Goal: Navigation & Orientation: Understand site structure

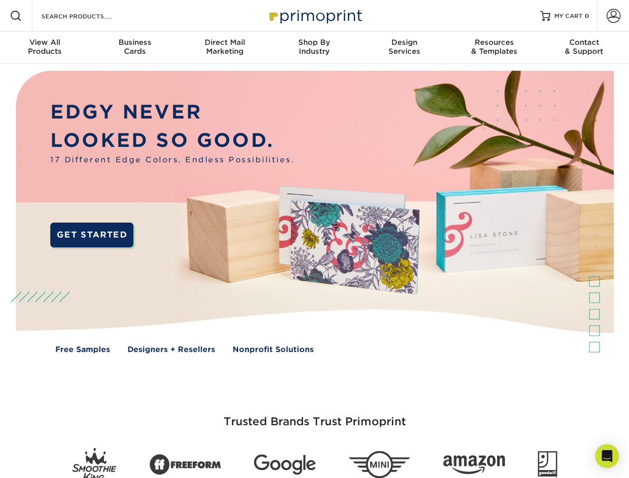
click at [314, 239] on img at bounding box center [314, 219] width 623 height 311
click at [16, 16] on span at bounding box center [16, 16] width 12 height 12
click at [613, 16] on span at bounding box center [614, 16] width 14 height 14
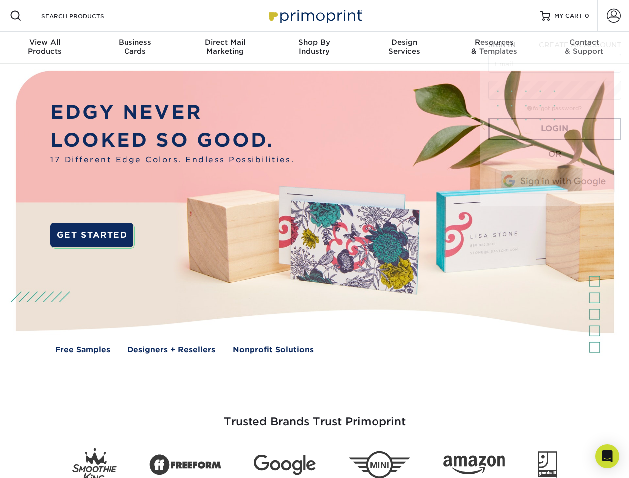
click at [45, 48] on div "View All Products" at bounding box center [45, 47] width 90 height 18
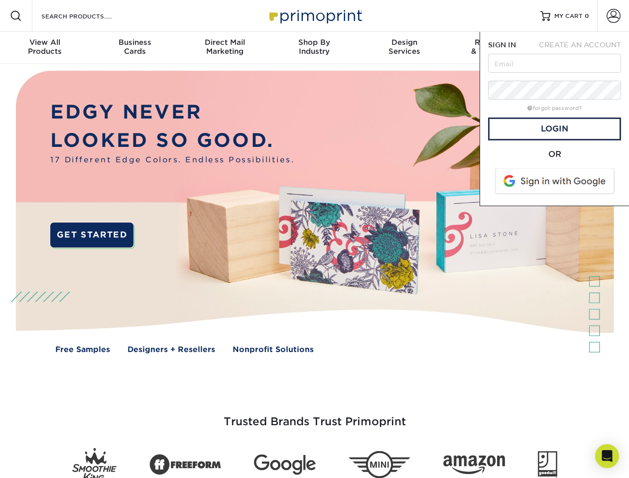
click at [135, 48] on div "Business Cards" at bounding box center [135, 47] width 90 height 18
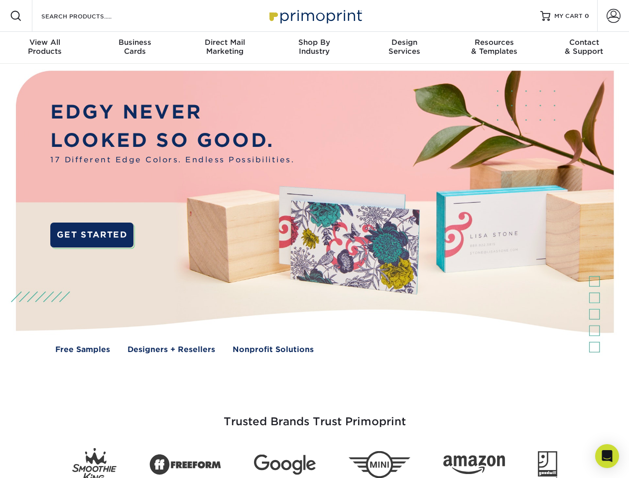
click at [225, 48] on div "Direct Mail Marketing" at bounding box center [225, 47] width 90 height 18
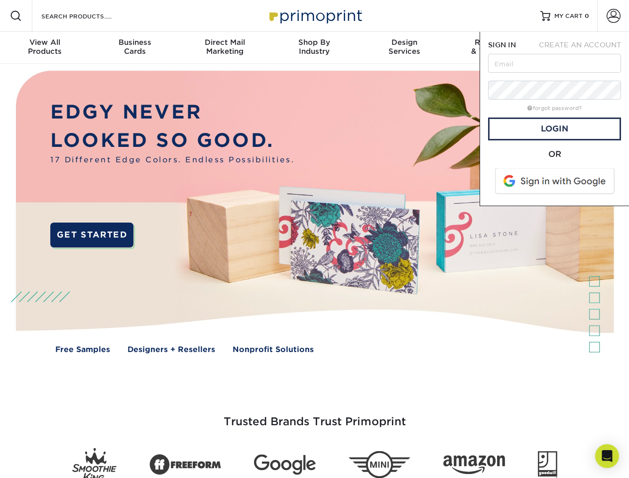
click at [314, 48] on div "Shop By Industry" at bounding box center [315, 47] width 90 height 18
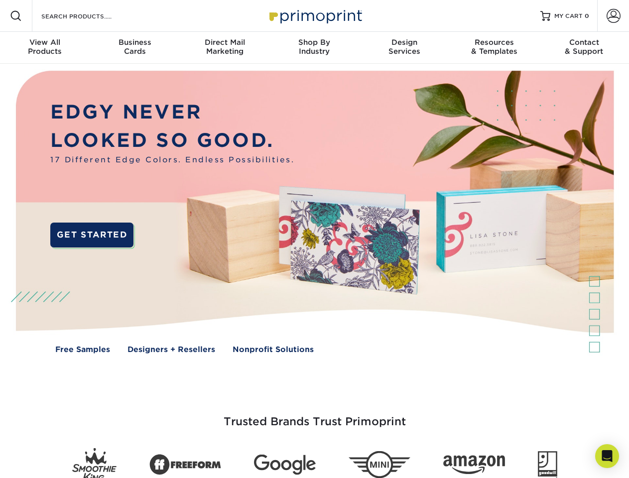
click at [405, 48] on div "Design Services" at bounding box center [405, 47] width 90 height 18
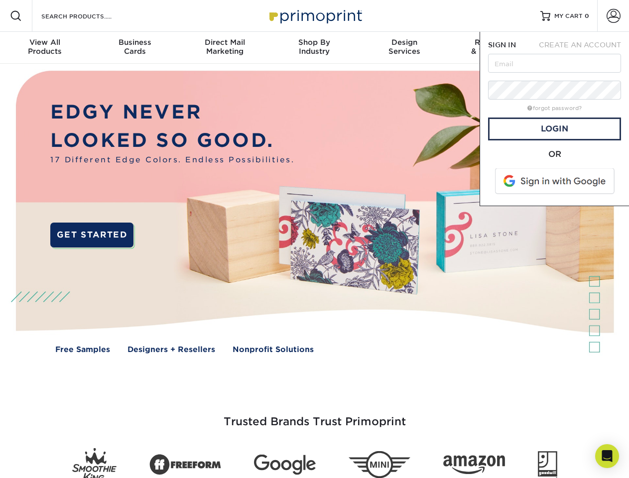
click at [494, 48] on span "SIGN IN" at bounding box center [502, 45] width 28 height 8
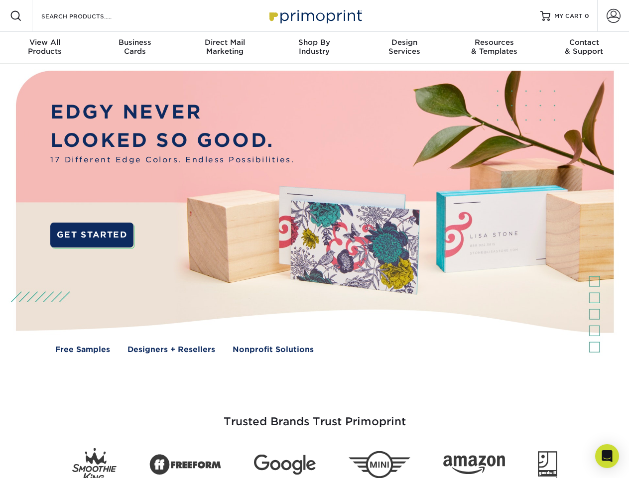
click at [584, 48] on div "Contact & Support" at bounding box center [585, 47] width 90 height 18
